Goal: Information Seeking & Learning: Understand process/instructions

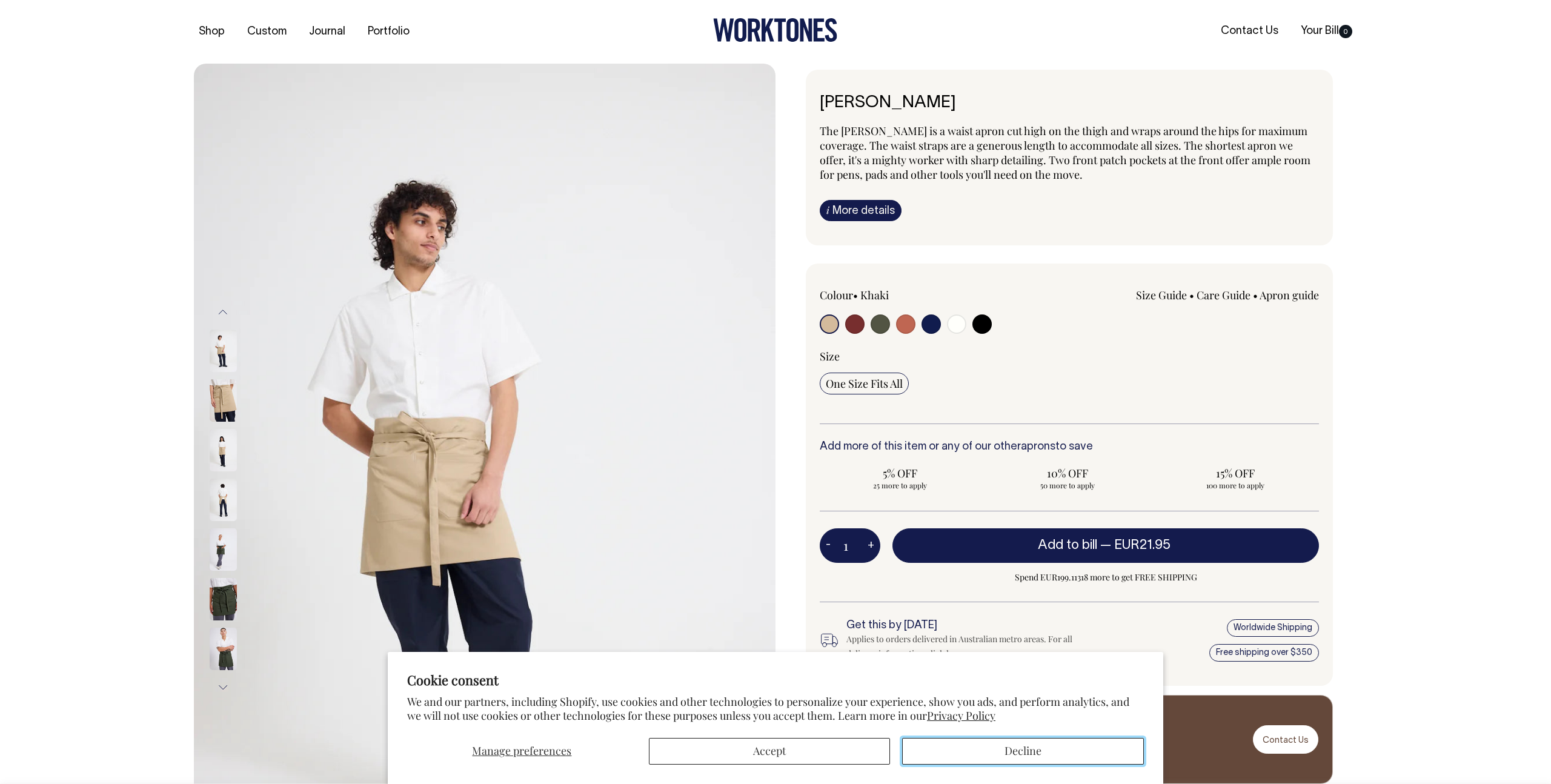
click at [1016, 756] on button "Decline" at bounding box center [1023, 751] width 242 height 26
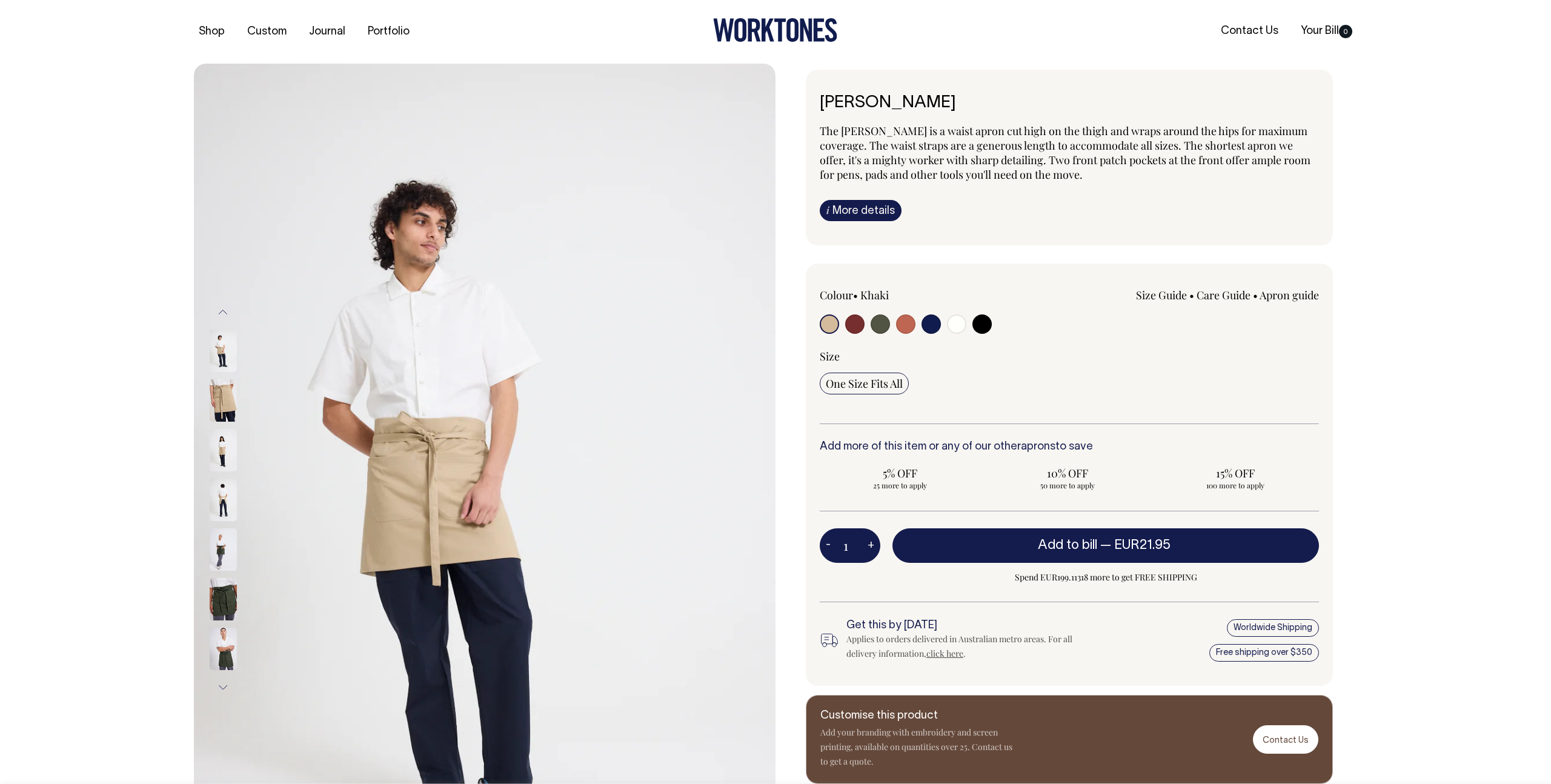
click at [904, 325] on input "radio" at bounding box center [906, 323] width 20 height 20
radio input "true"
select select "Rust"
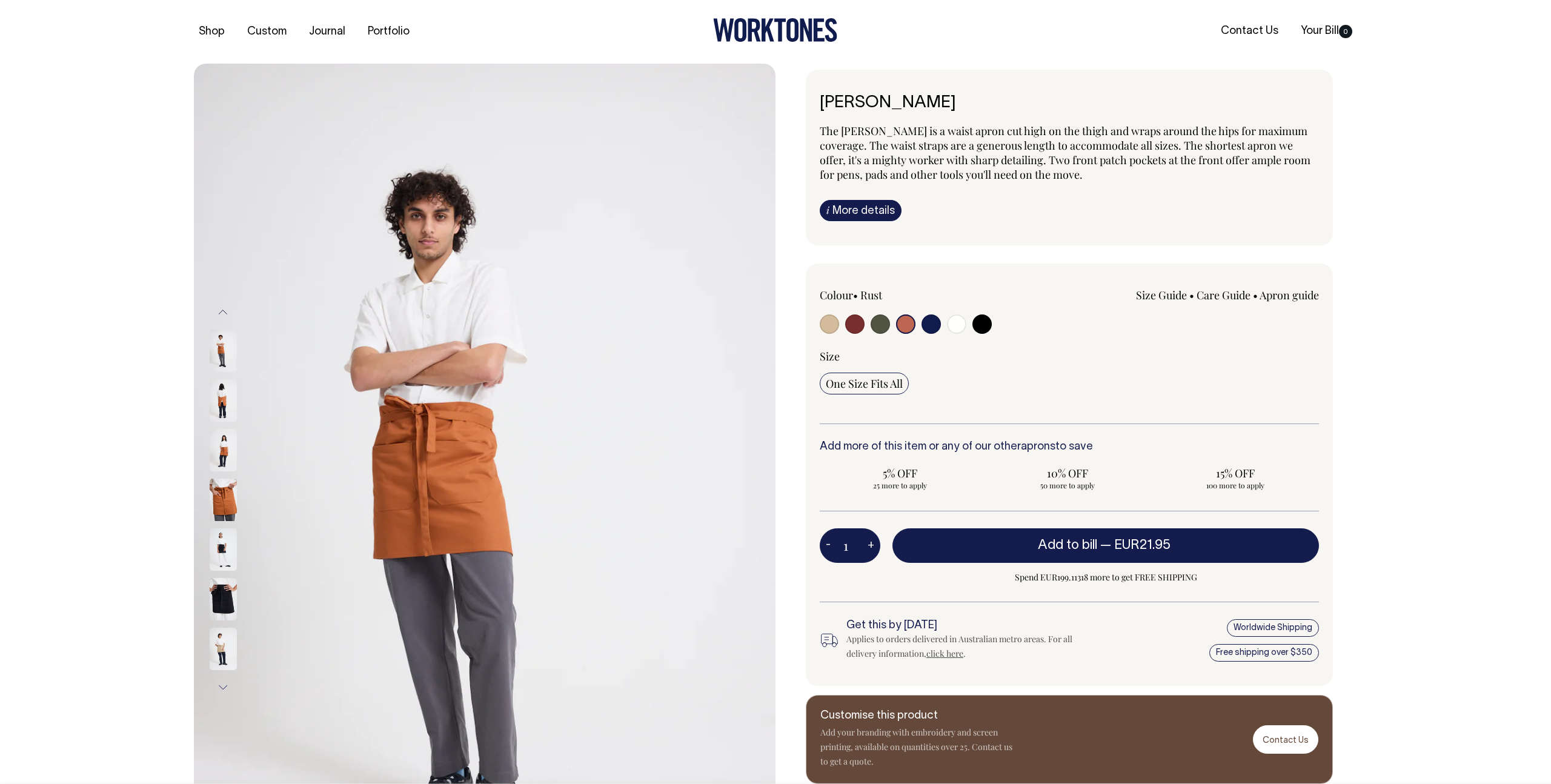
click at [219, 506] on img at bounding box center [223, 500] width 27 height 43
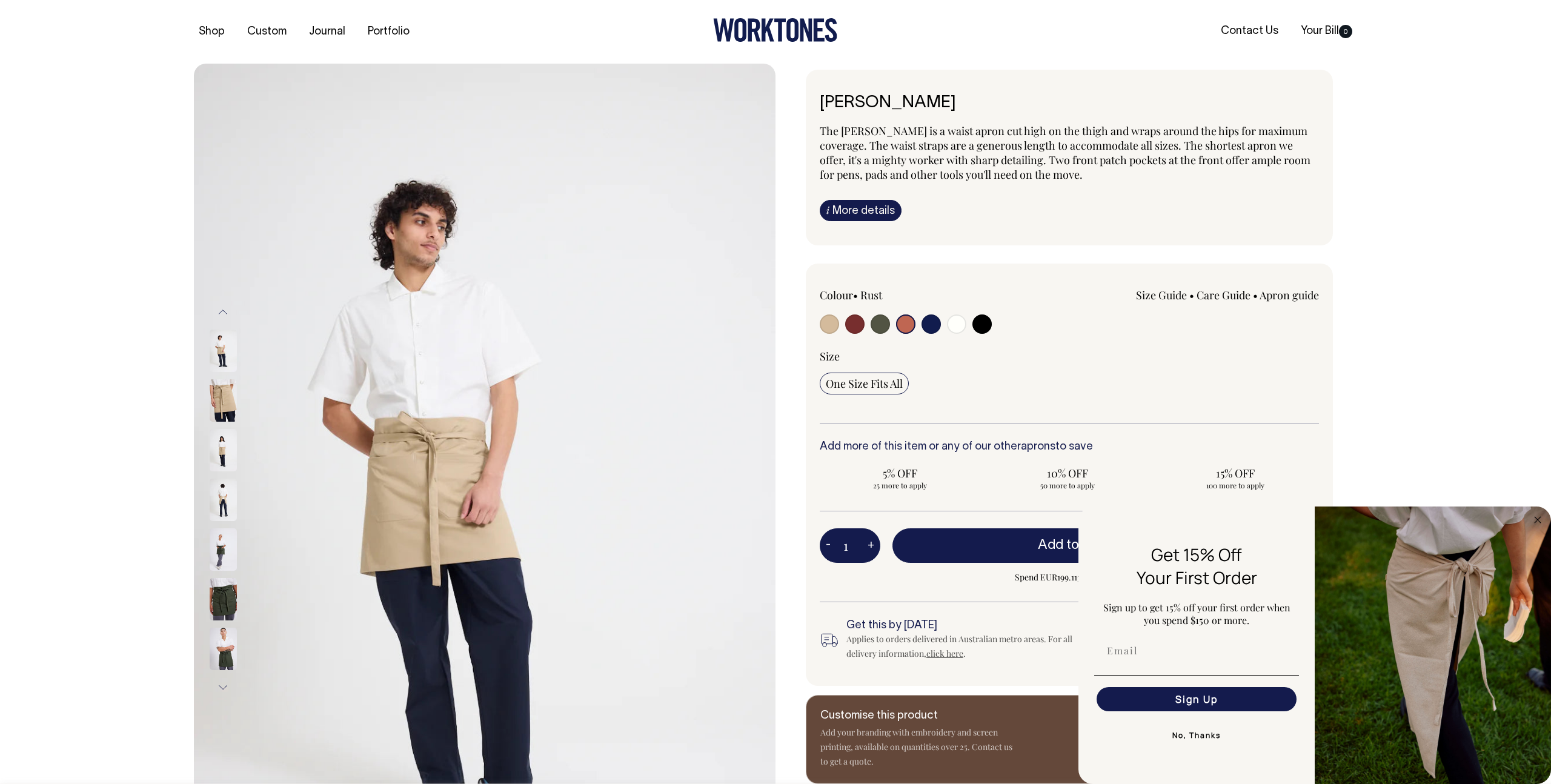
click at [798, 30] on icon at bounding box center [793, 30] width 12 height 24
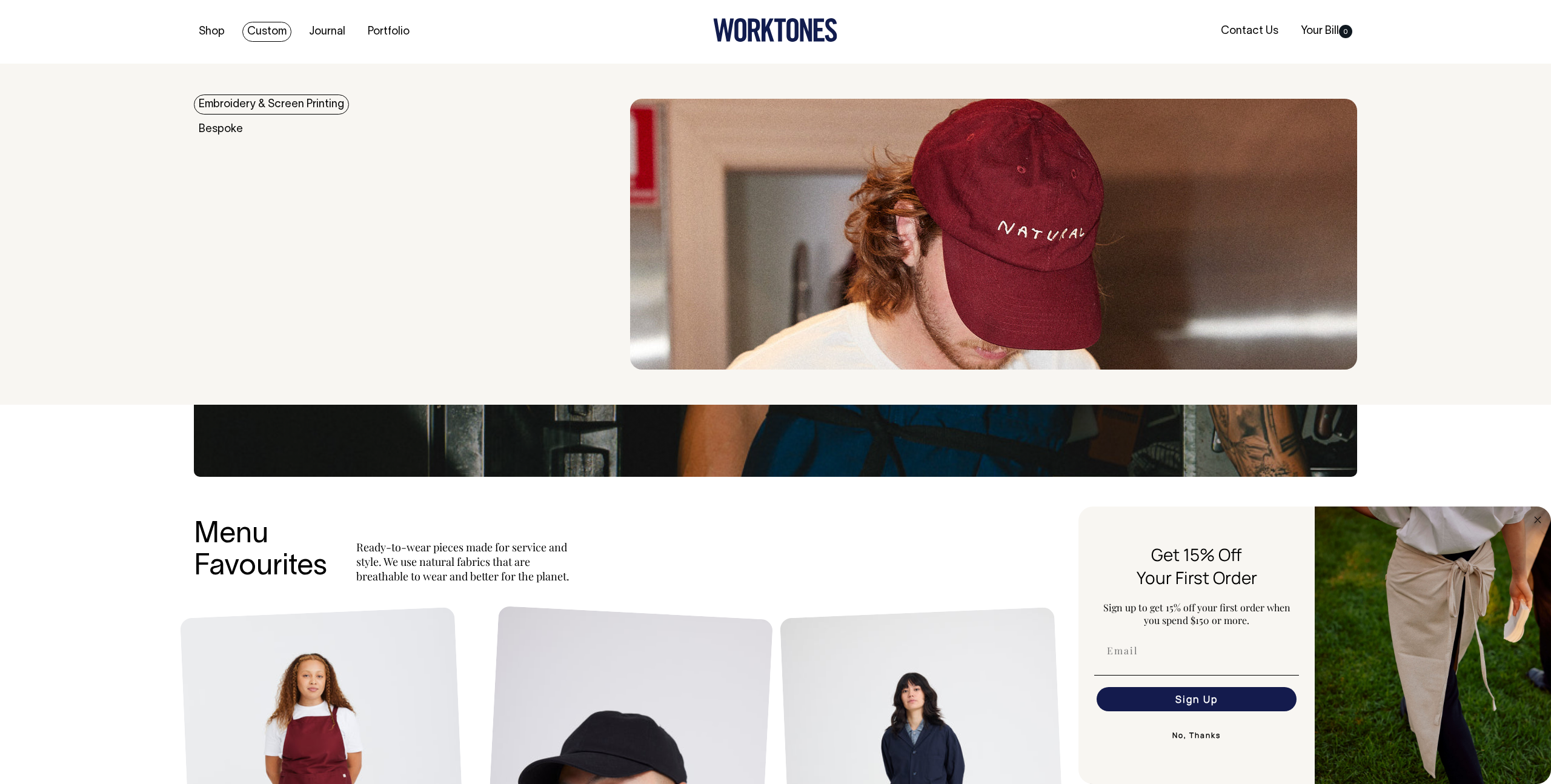
click at [268, 102] on link "Embroidery & Screen Printing" at bounding box center [272, 104] width 155 height 20
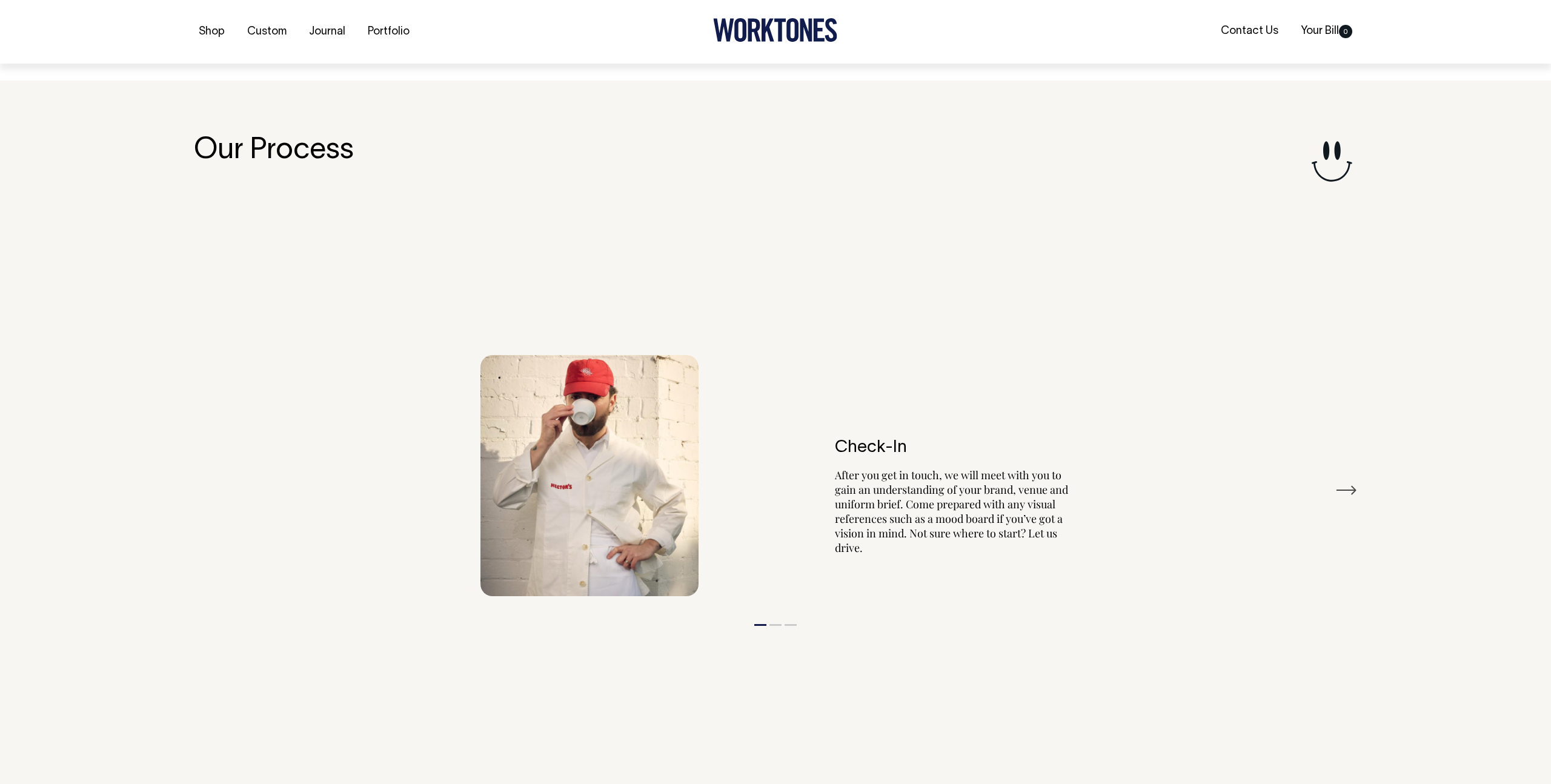
scroll to position [1395, 0]
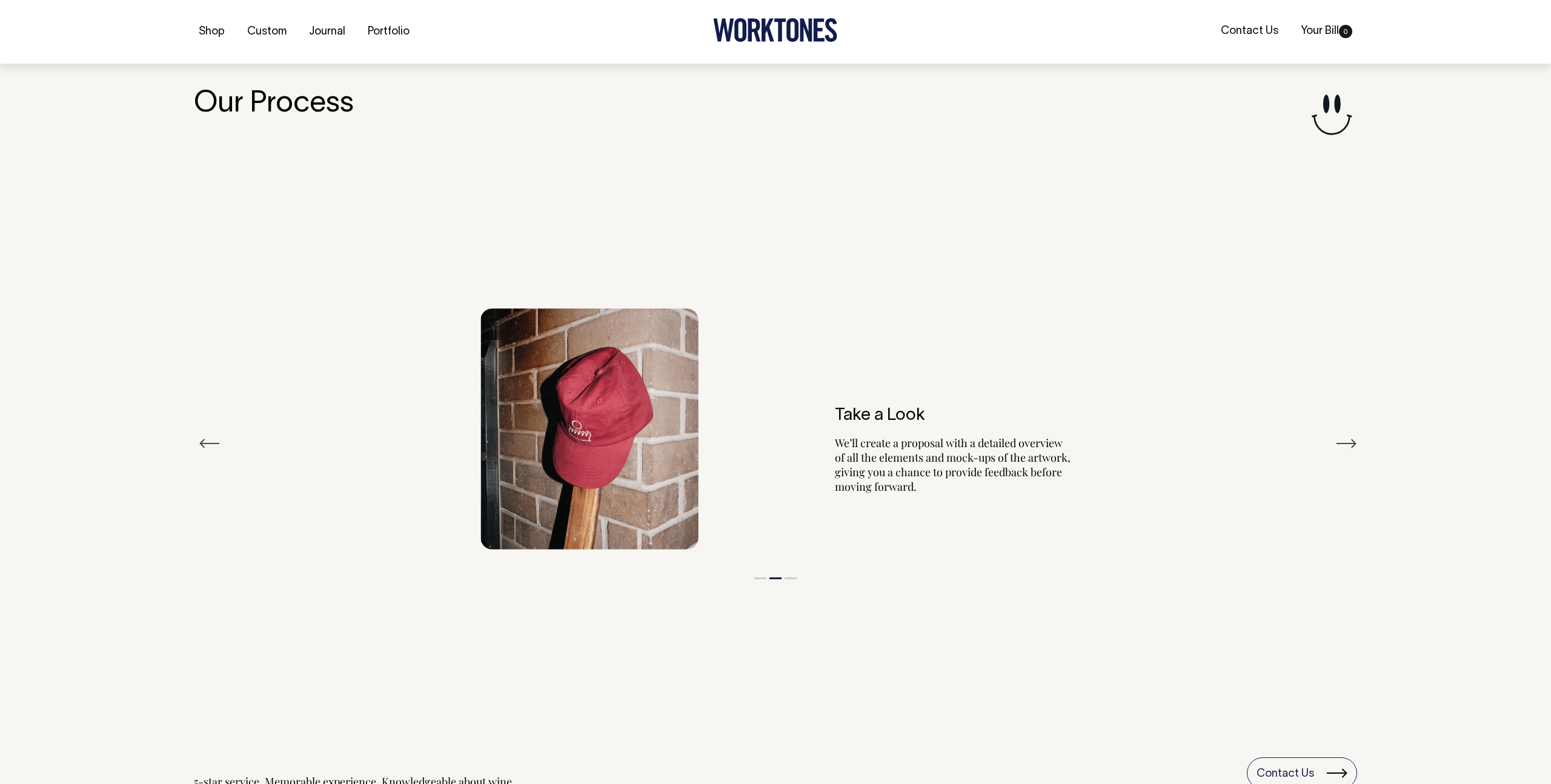
click at [1348, 443] on button "Next" at bounding box center [1347, 443] width 22 height 18
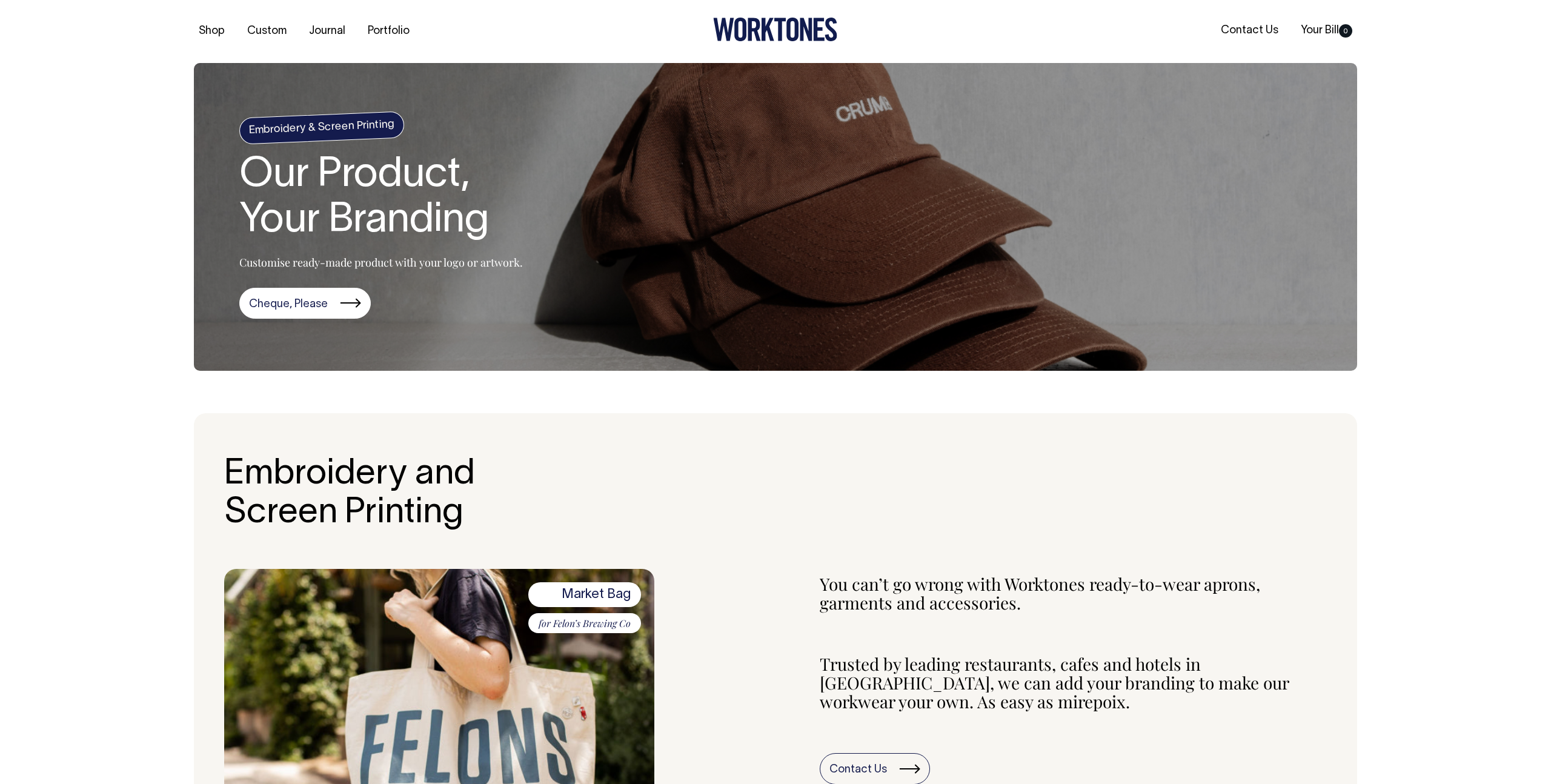
scroll to position [0, 0]
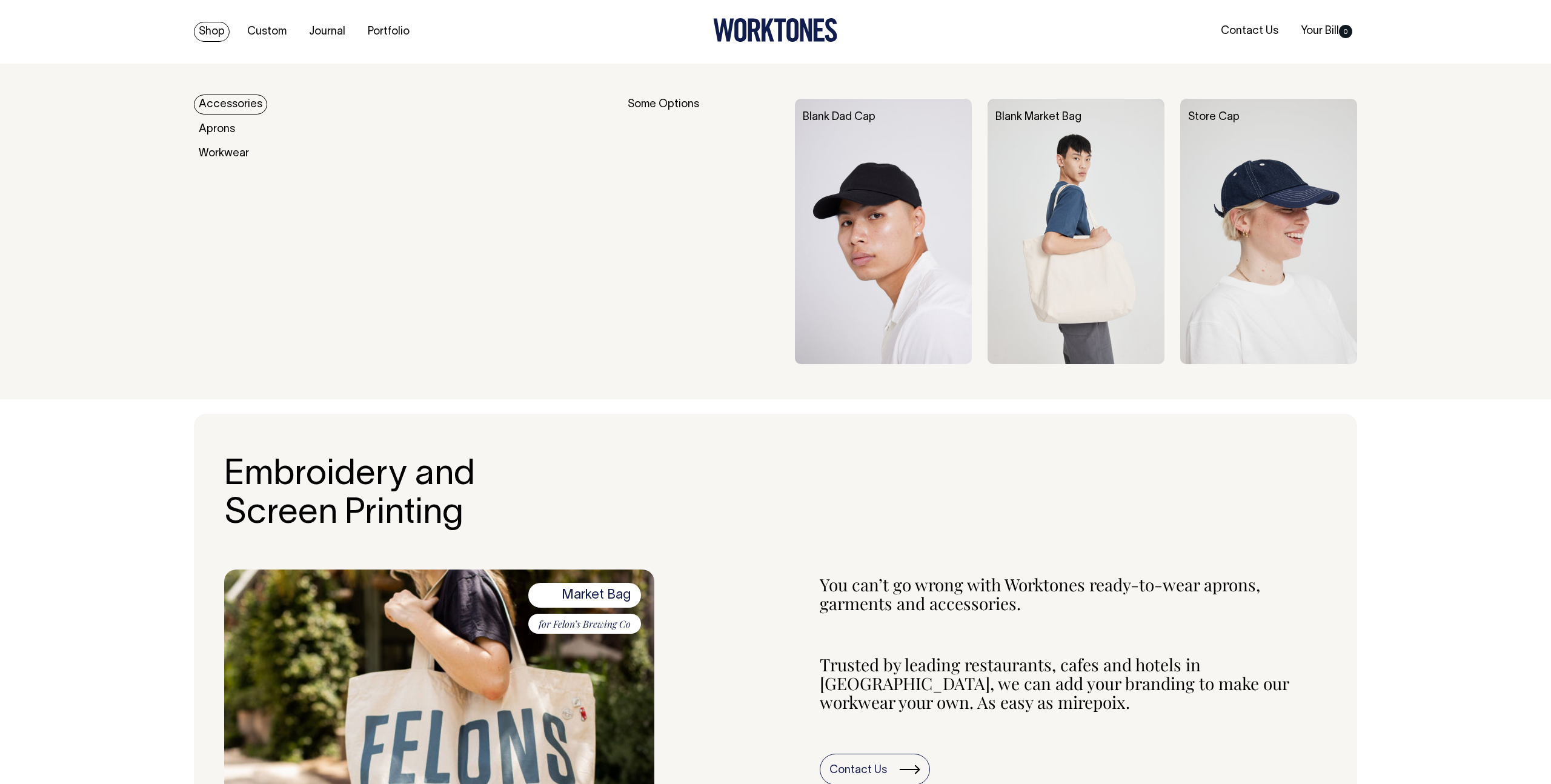
click at [220, 30] on link "Shop" at bounding box center [212, 31] width 36 height 20
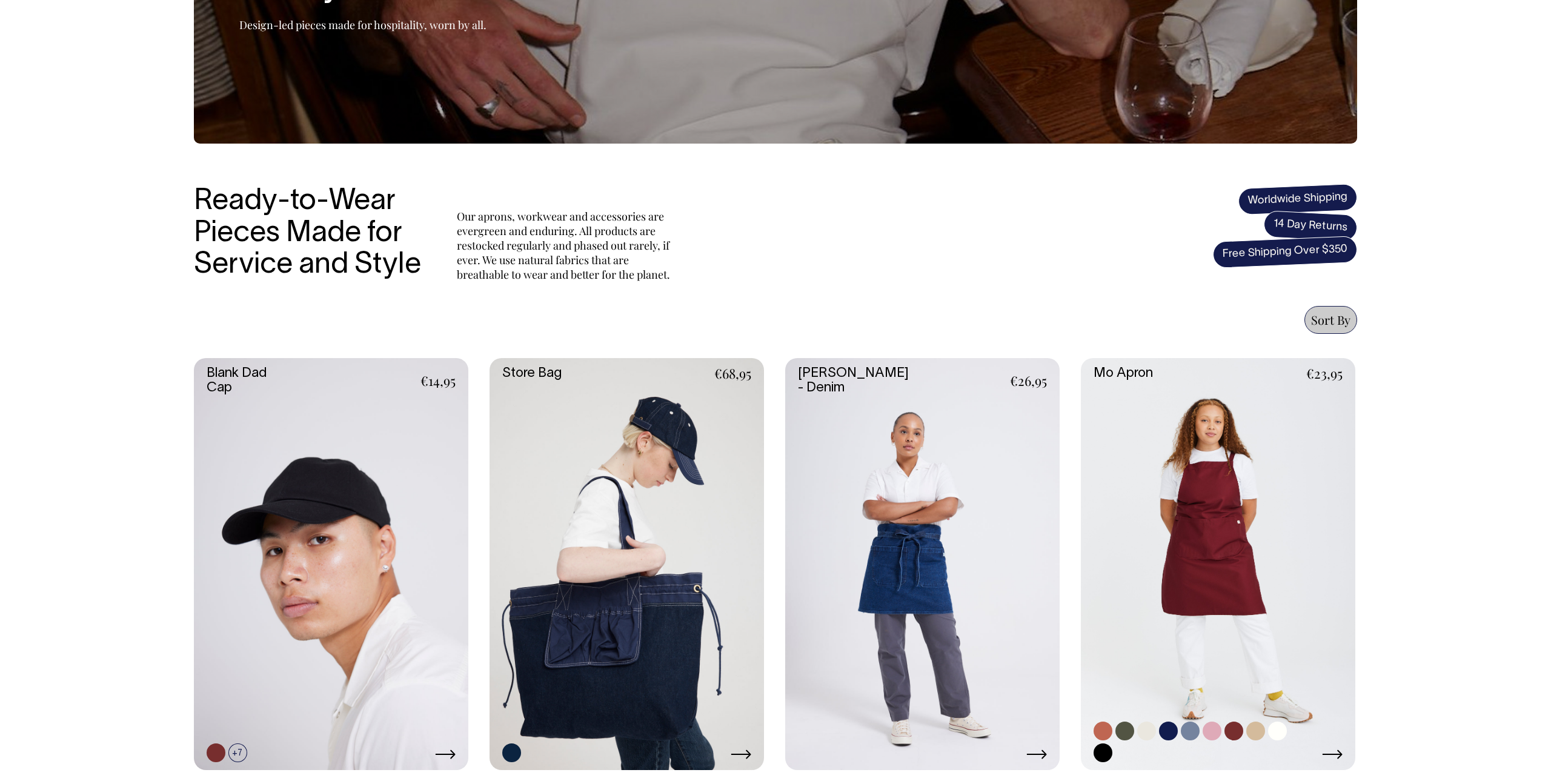
click at [1239, 533] on link at bounding box center [1218, 564] width 274 height 412
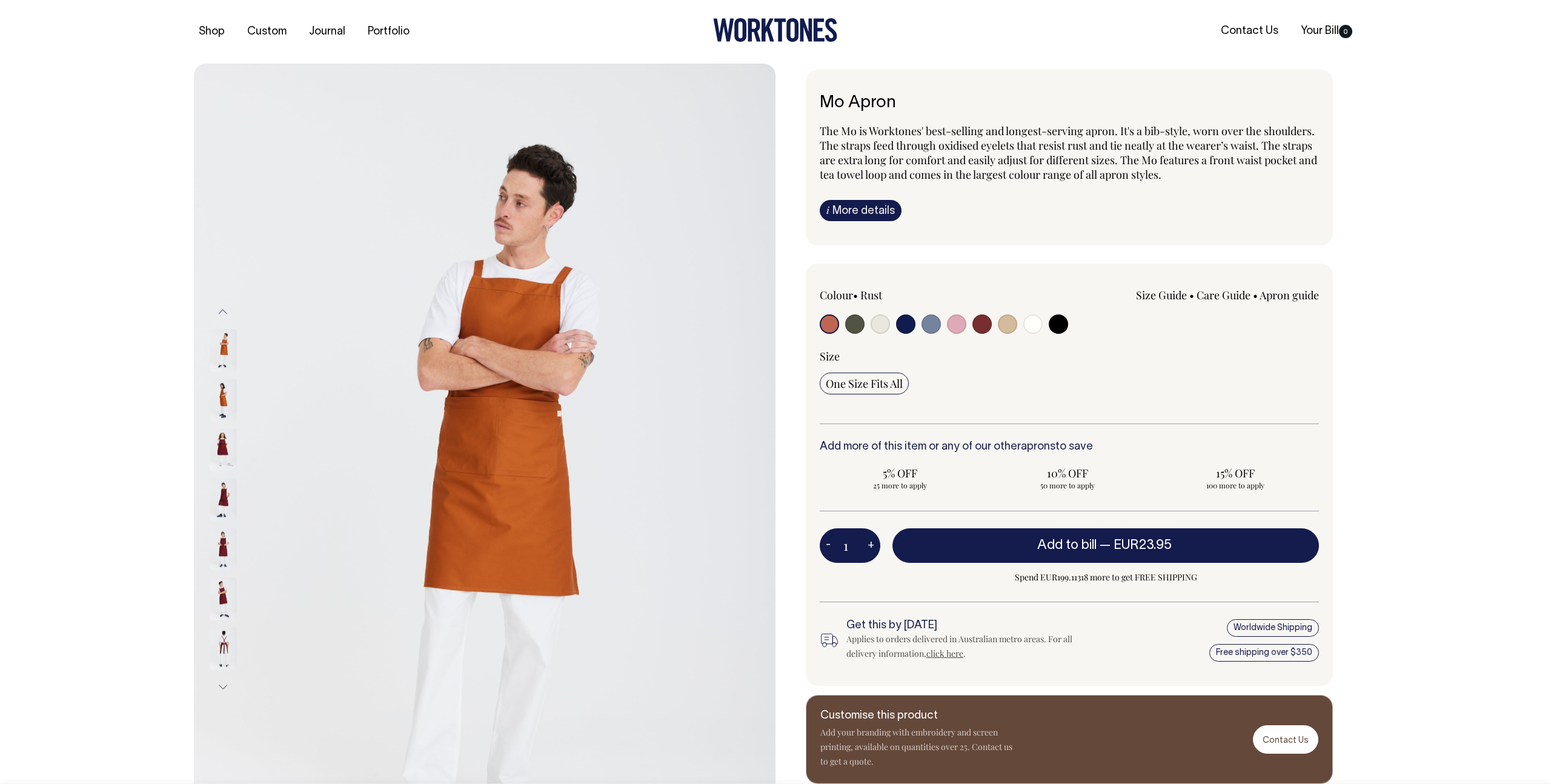
click at [228, 347] on img at bounding box center [223, 350] width 27 height 43
click at [228, 386] on img at bounding box center [223, 400] width 27 height 43
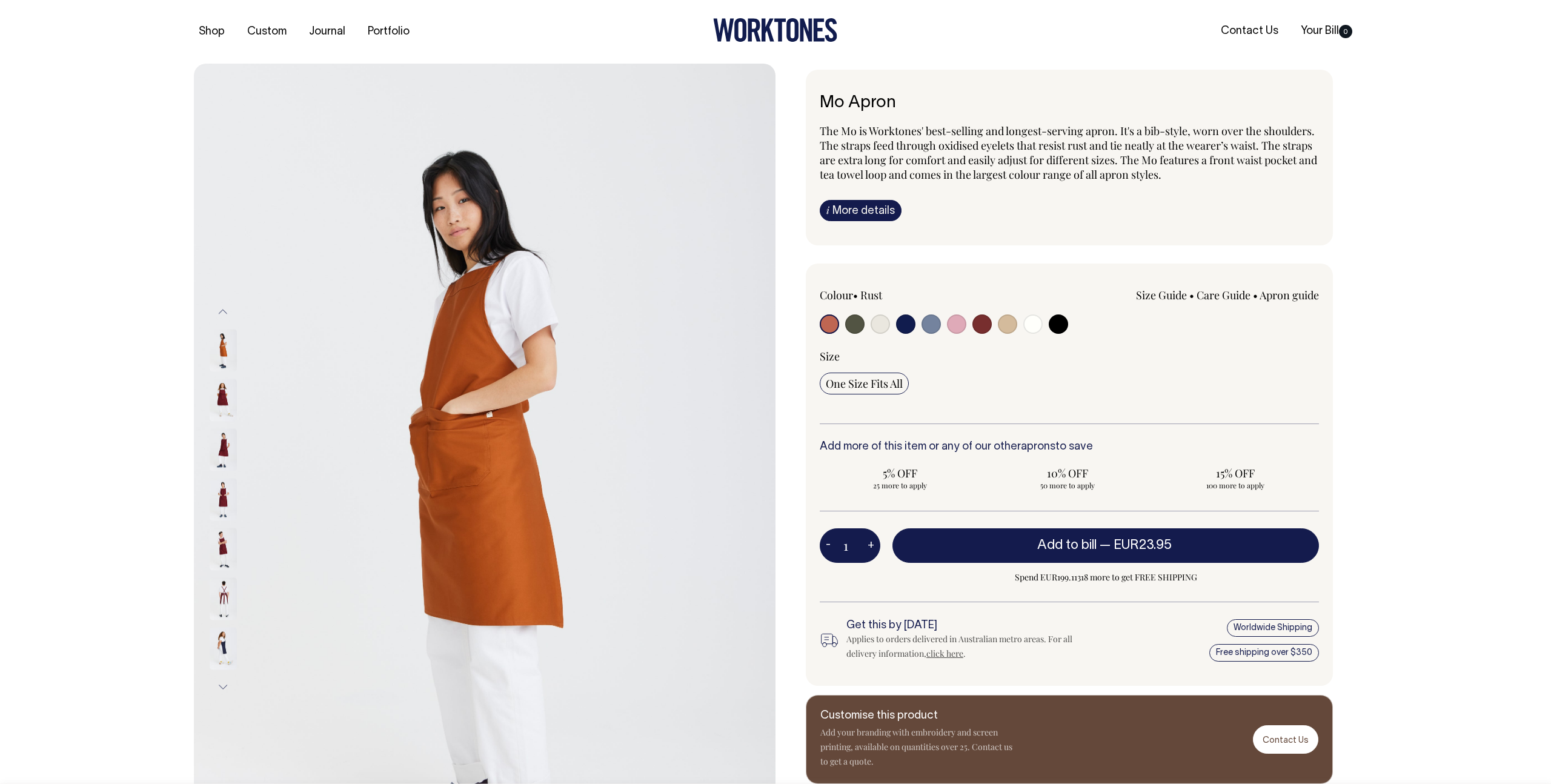
click at [228, 313] on button "Previous" at bounding box center [222, 312] width 18 height 27
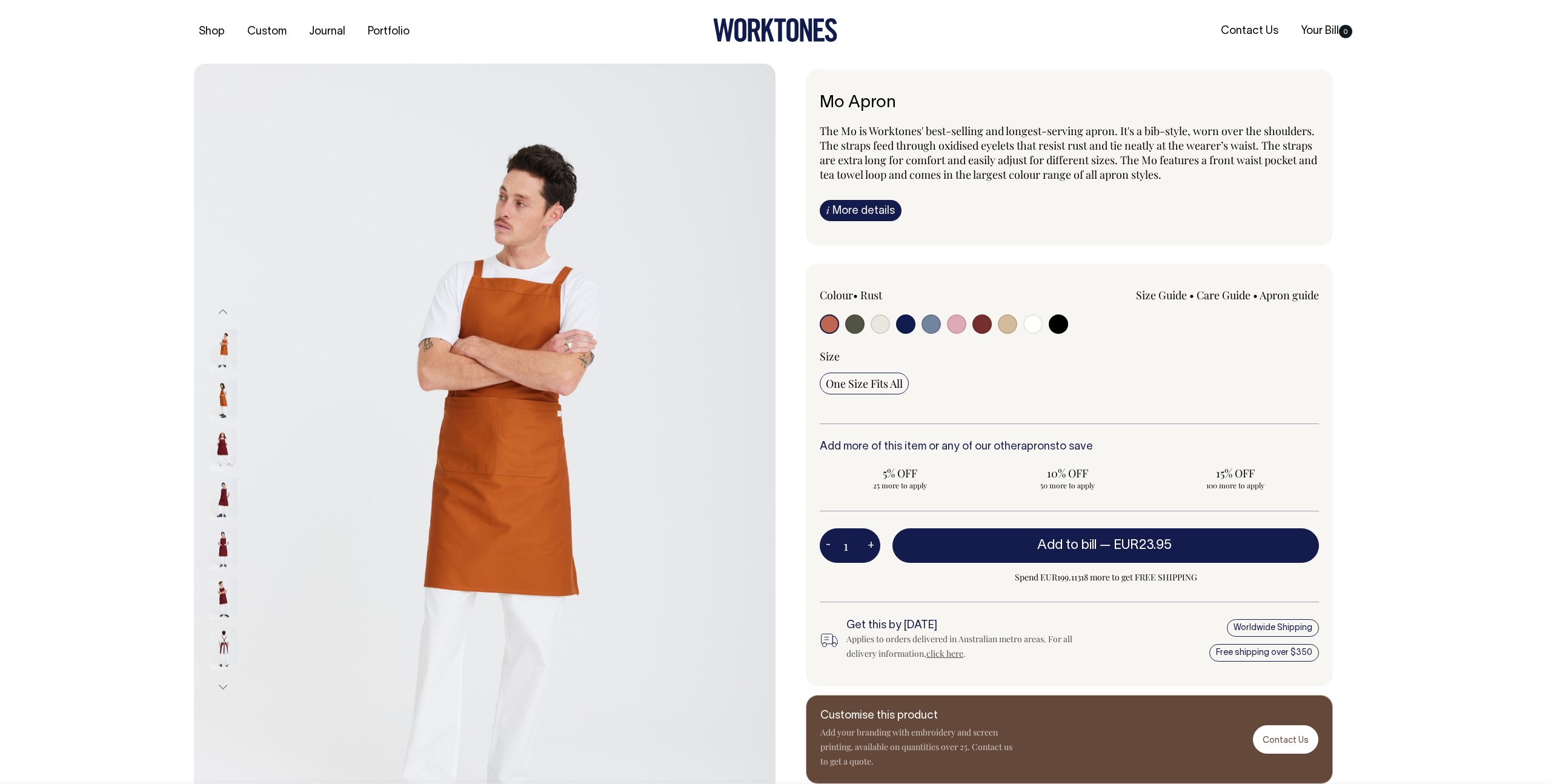
click at [228, 313] on button "Previous" at bounding box center [222, 312] width 18 height 27
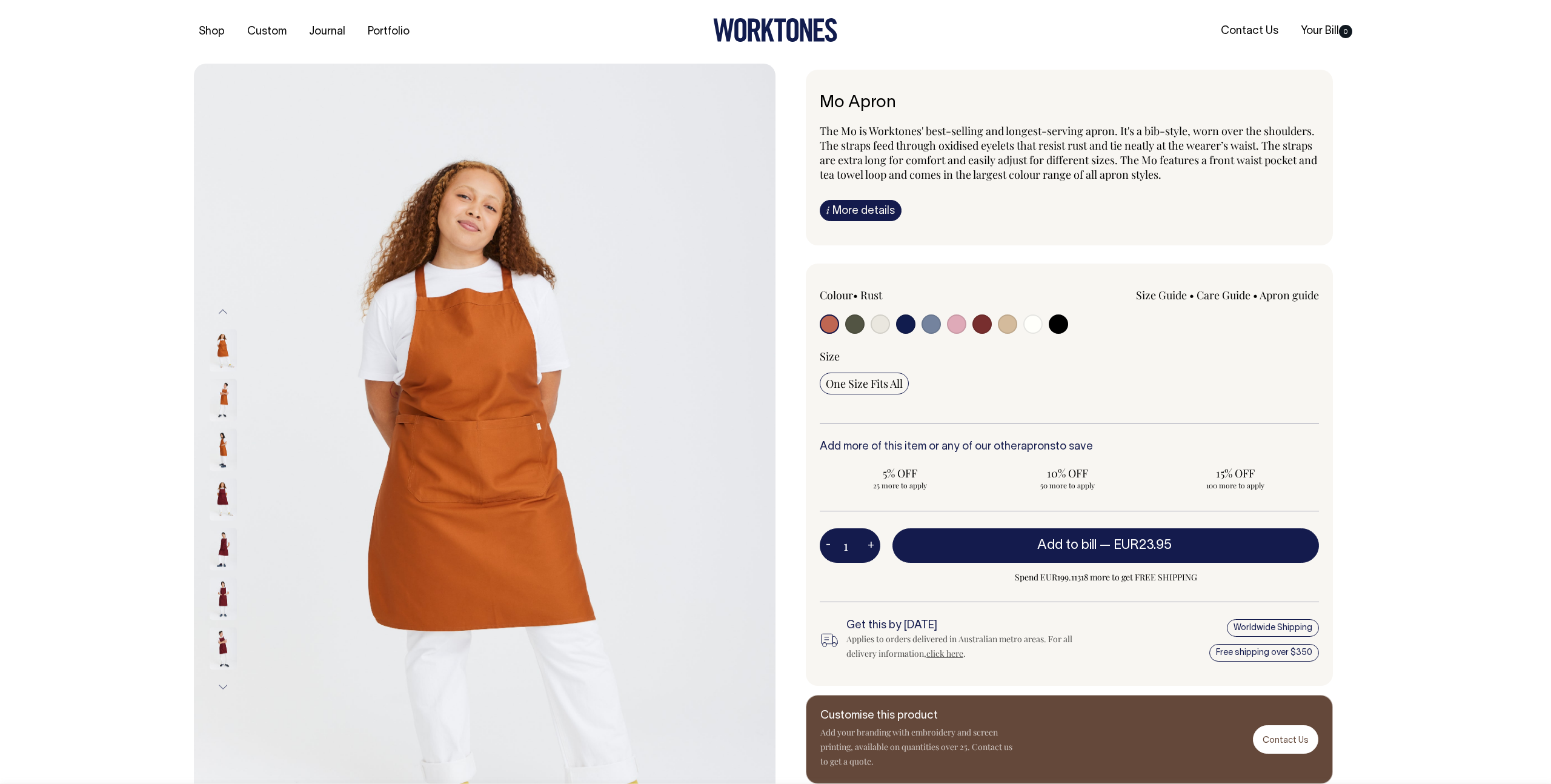
click at [225, 403] on img at bounding box center [223, 400] width 27 height 43
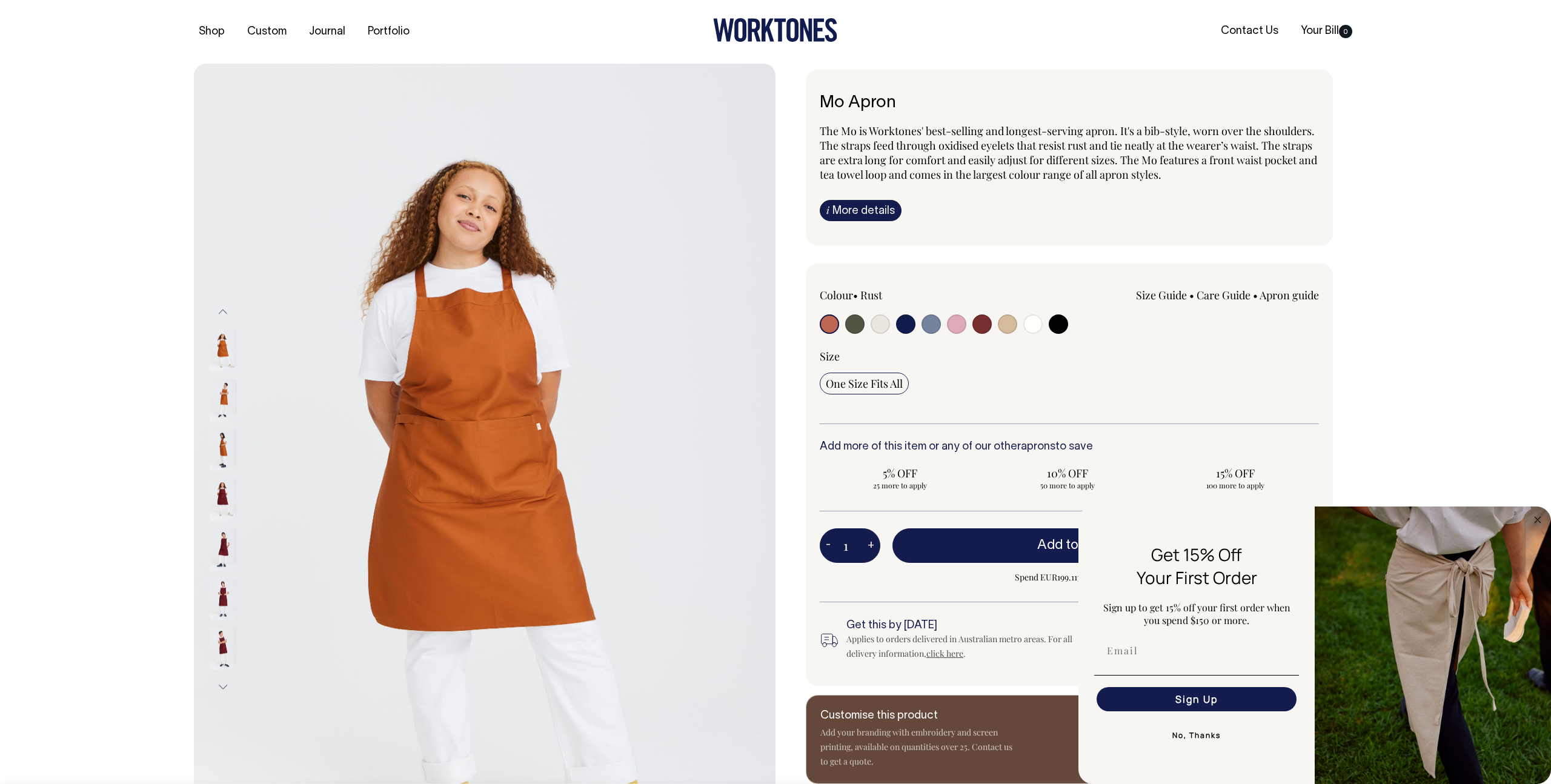
click at [1481, 446] on div "Next" at bounding box center [776, 500] width 1551 height 872
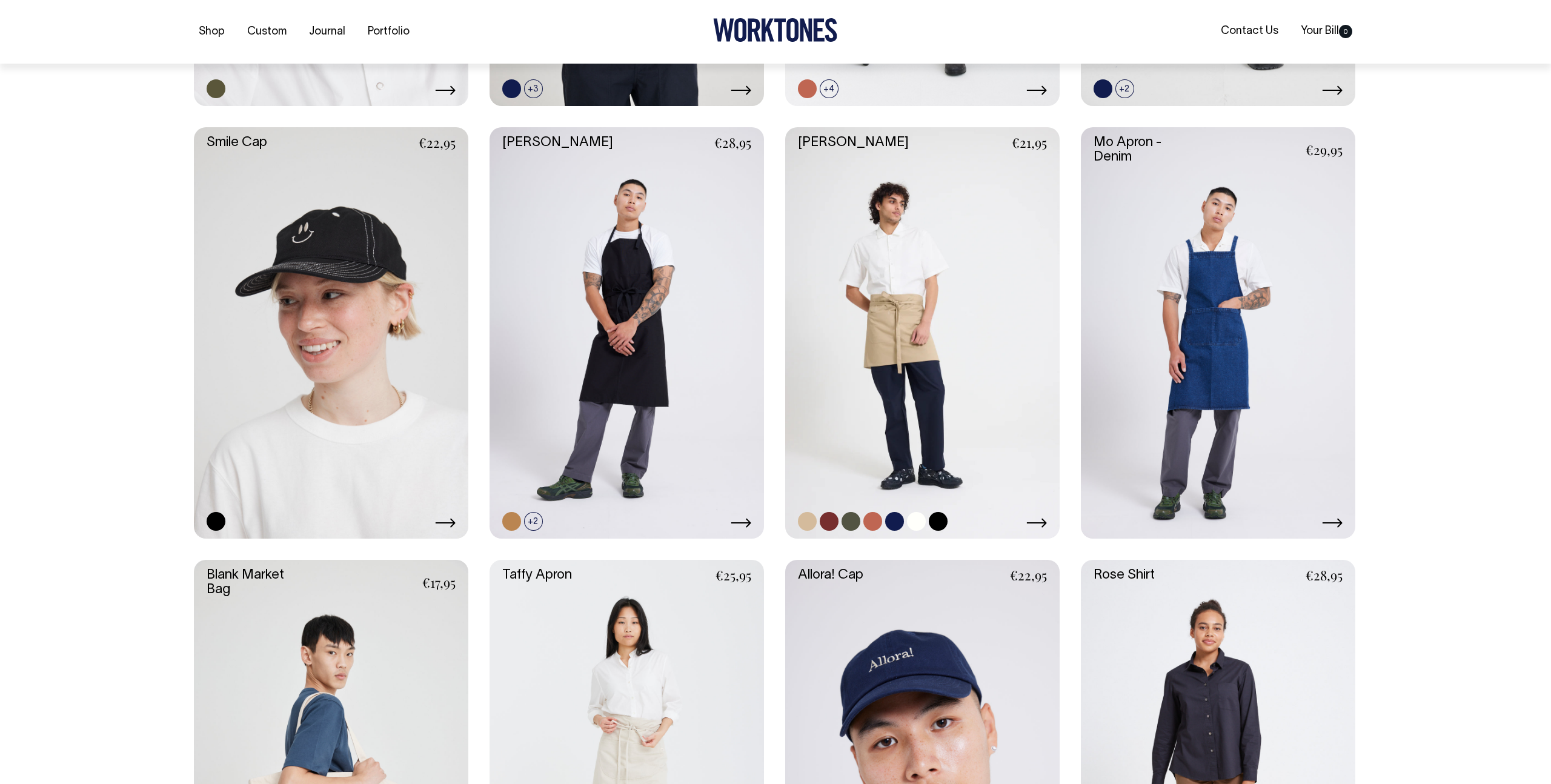
scroll to position [1759, 0]
click at [921, 308] on link at bounding box center [922, 332] width 274 height 412
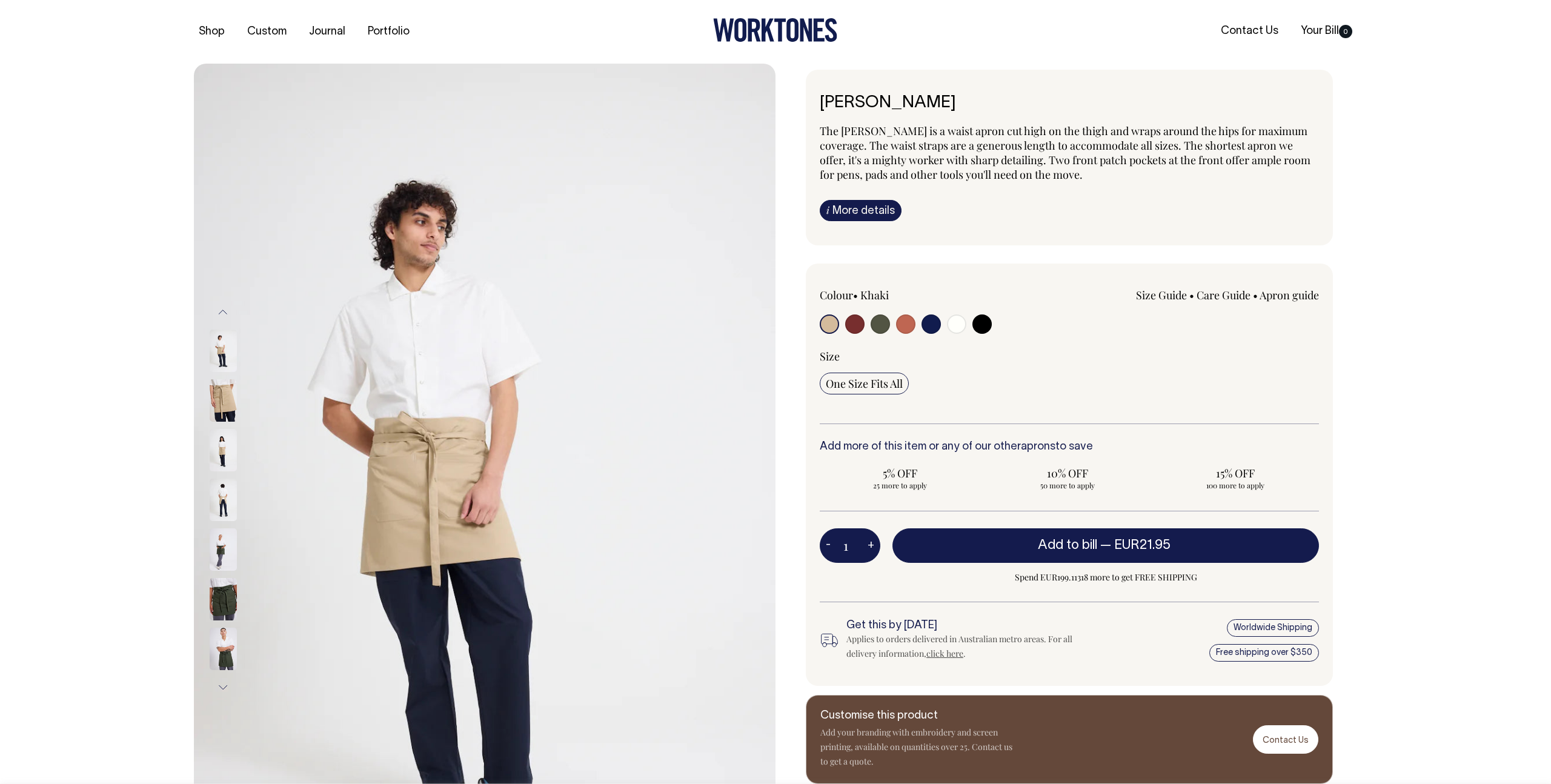
click at [907, 327] on input "radio" at bounding box center [906, 323] width 20 height 20
radio input "true"
select select "Rust"
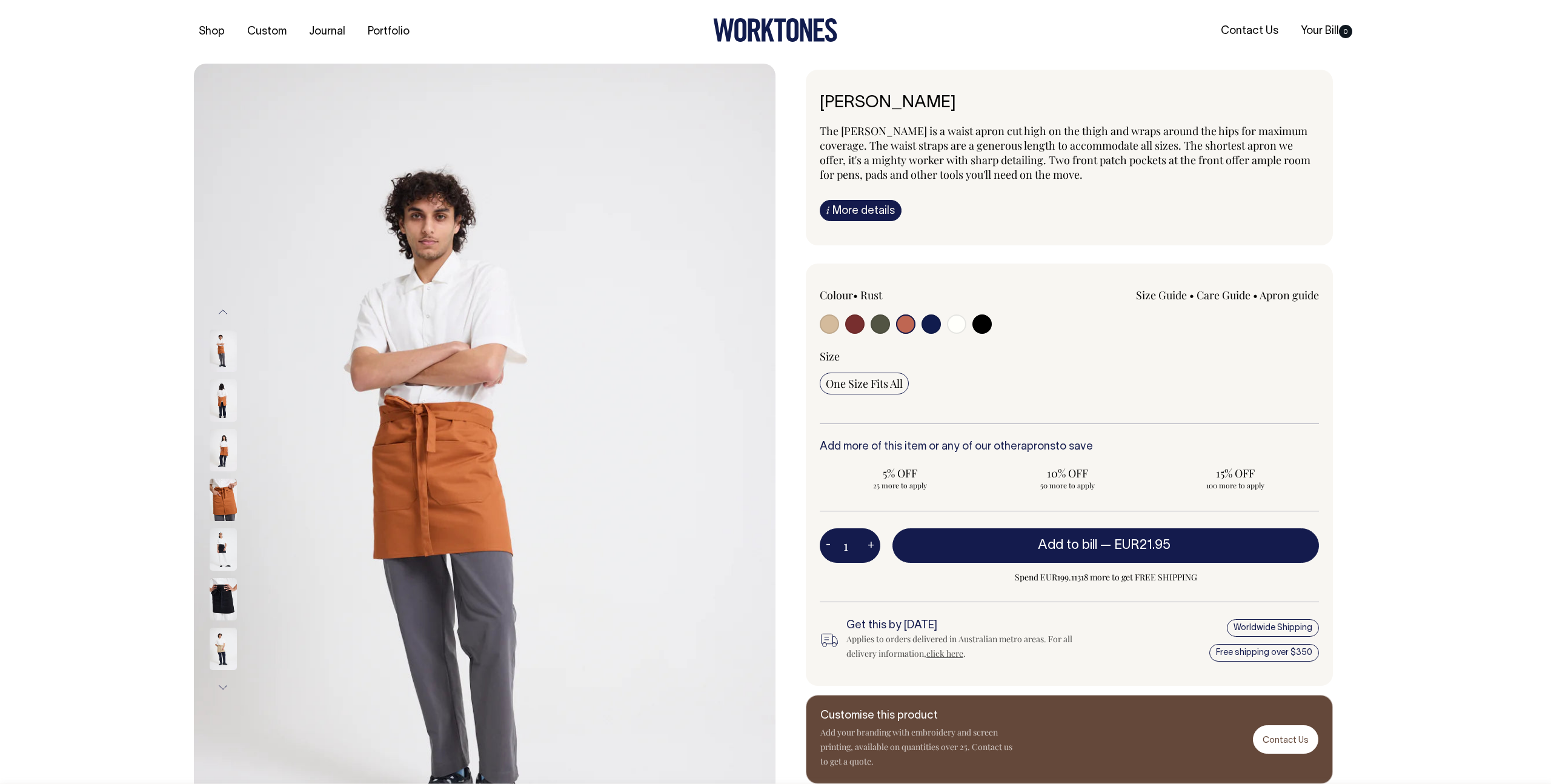
click at [222, 456] on img at bounding box center [223, 450] width 27 height 43
click at [908, 323] on input "radio" at bounding box center [906, 323] width 20 height 20
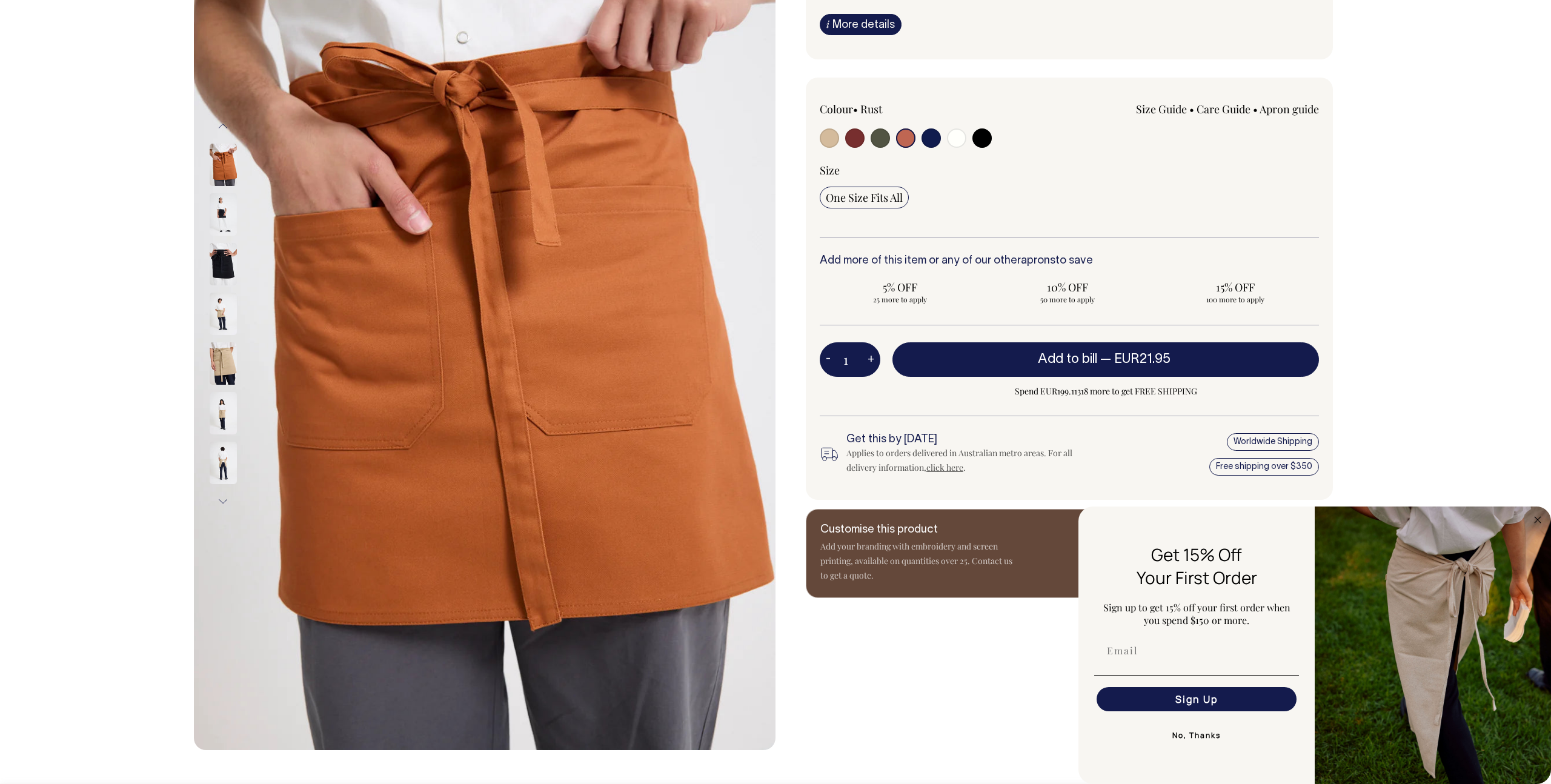
scroll to position [186, 0]
click at [949, 467] on link "click here" at bounding box center [944, 467] width 37 height 12
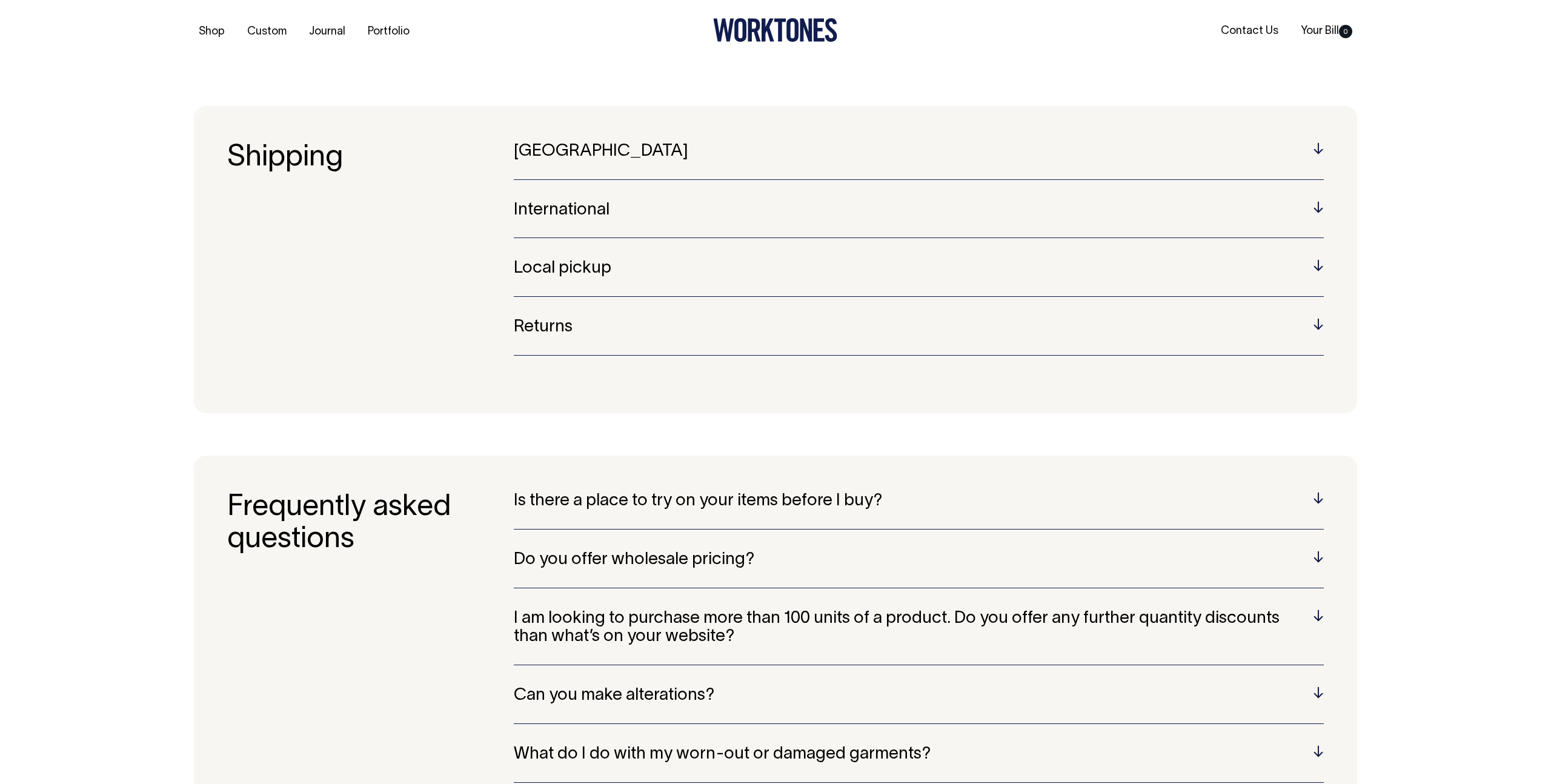
click at [598, 198] on div "[GEOGRAPHIC_DATA] Australian orders are sent using Australia Post or Star Track…" at bounding box center [919, 259] width 810 height 234
click at [1318, 208] on section "Shipping [GEOGRAPHIC_DATA] Australian orders are sent using Australia Post or S…" at bounding box center [776, 260] width 1164 height 307
click at [1315, 209] on h5 "International" at bounding box center [919, 210] width 810 height 19
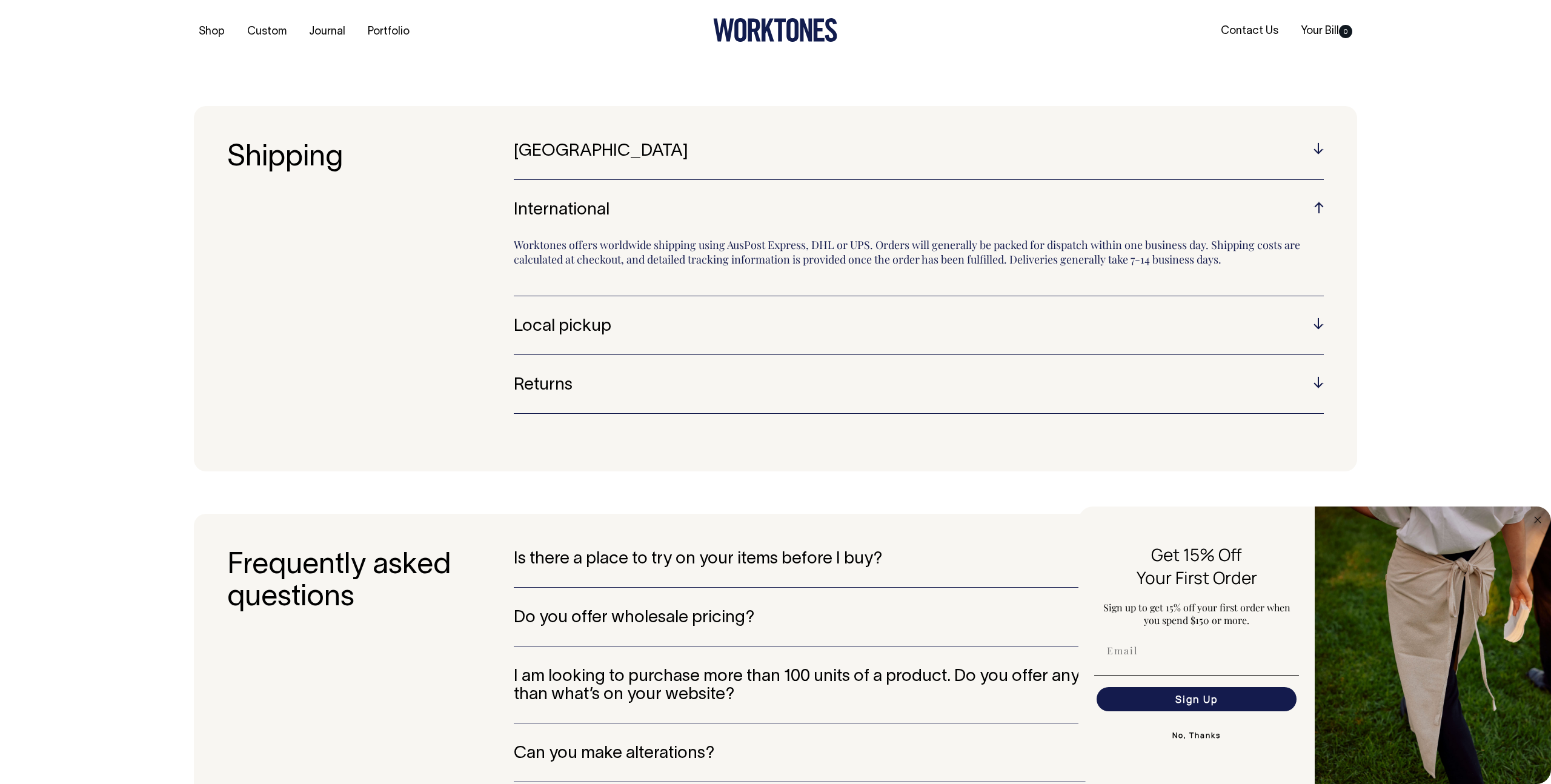
click at [1365, 352] on div "Shipping [GEOGRAPHIC_DATA] Australian orders are sent using Australia Post or S…" at bounding box center [775, 289] width 1199 height 365
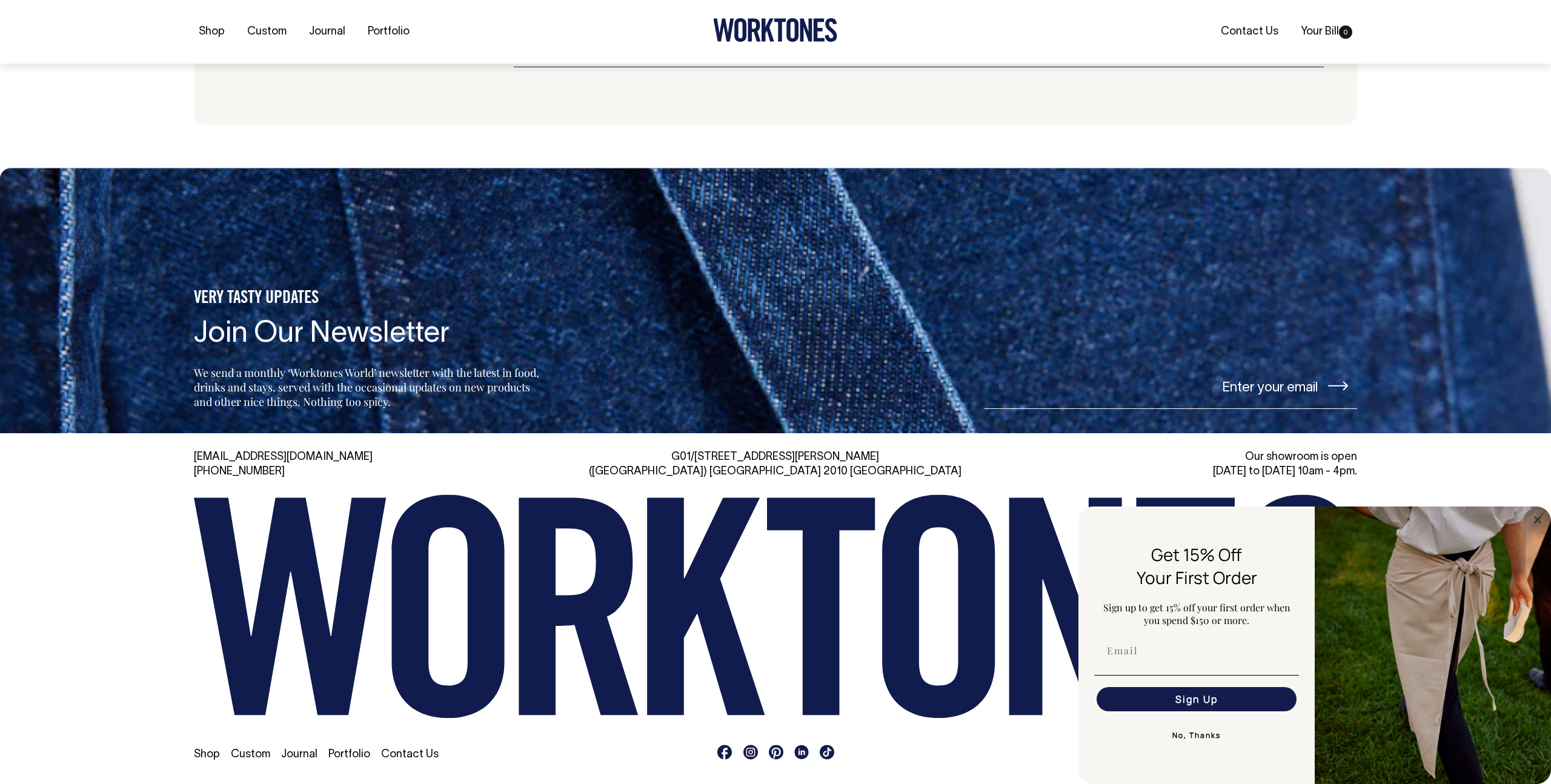
scroll to position [1069, 0]
